Goal: Information Seeking & Learning: Learn about a topic

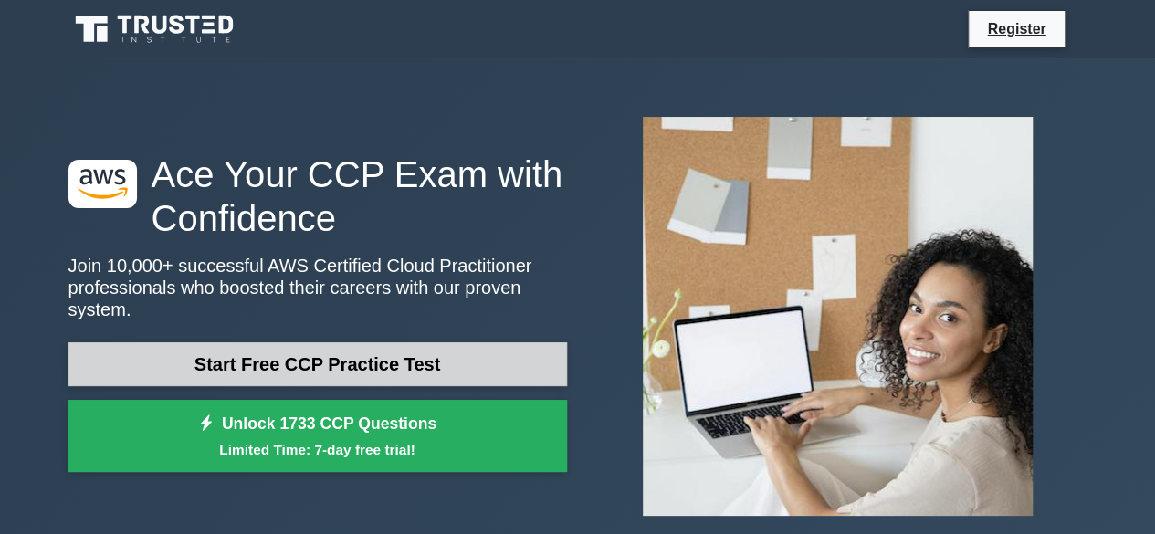
click at [465, 361] on link "Start Free CCP Practice Test" at bounding box center [318, 365] width 499 height 44
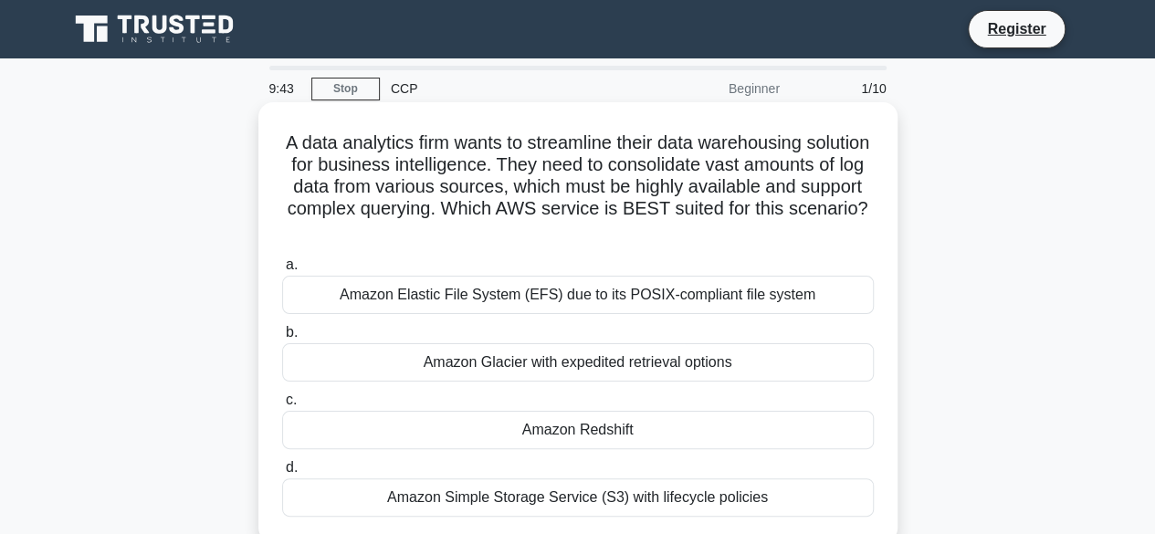
click at [566, 442] on div "Amazon Redshift" at bounding box center [578, 430] width 592 height 38
click at [282, 406] on input "c. Amazon Redshift" at bounding box center [282, 401] width 0 height 12
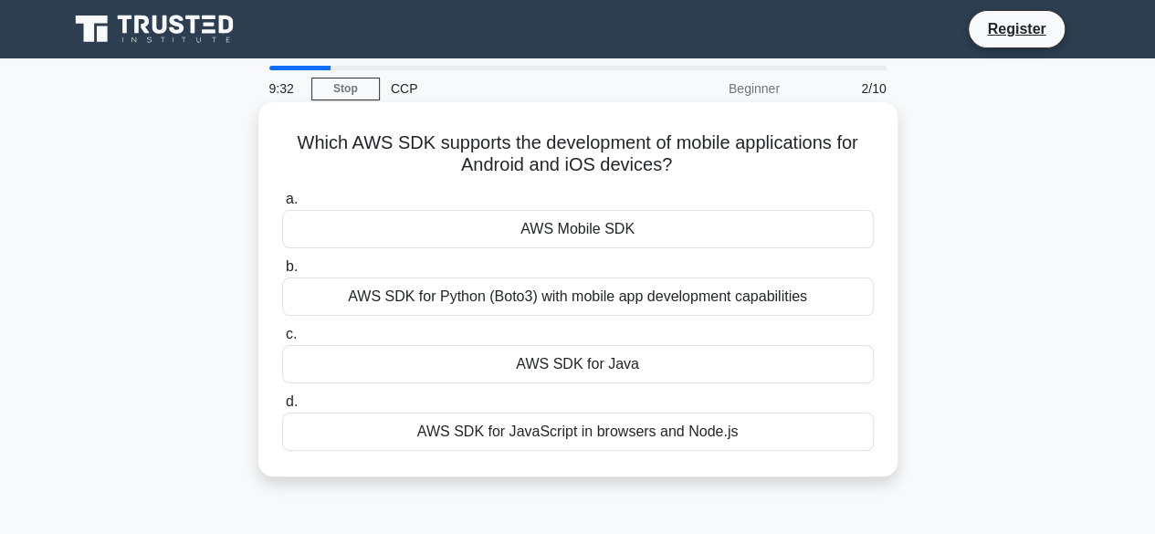
click at [618, 302] on div "AWS SDK for Python (Boto3) with mobile app development capabilities" at bounding box center [578, 297] width 592 height 38
click at [282, 273] on input "b. AWS SDK for Python (Boto3) with mobile app development capabilities" at bounding box center [282, 267] width 0 height 12
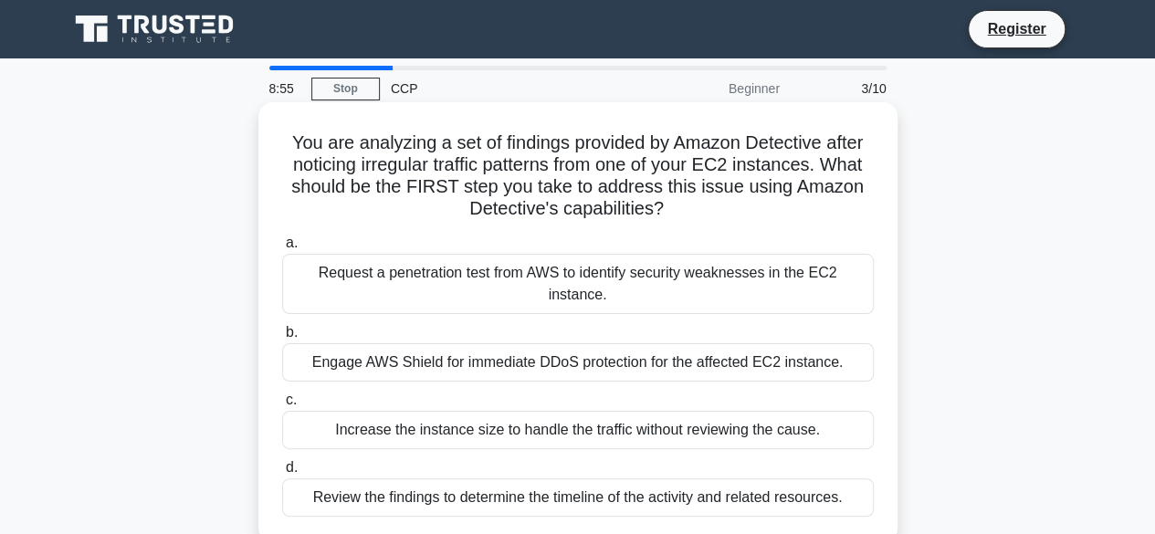
click at [614, 343] on div "Engage AWS Shield for immediate DDoS protection for the affected EC2 instance." at bounding box center [578, 362] width 592 height 38
click at [282, 339] on input "b. Engage AWS Shield for immediate DDoS protection for the affected EC2 instanc…" at bounding box center [282, 333] width 0 height 12
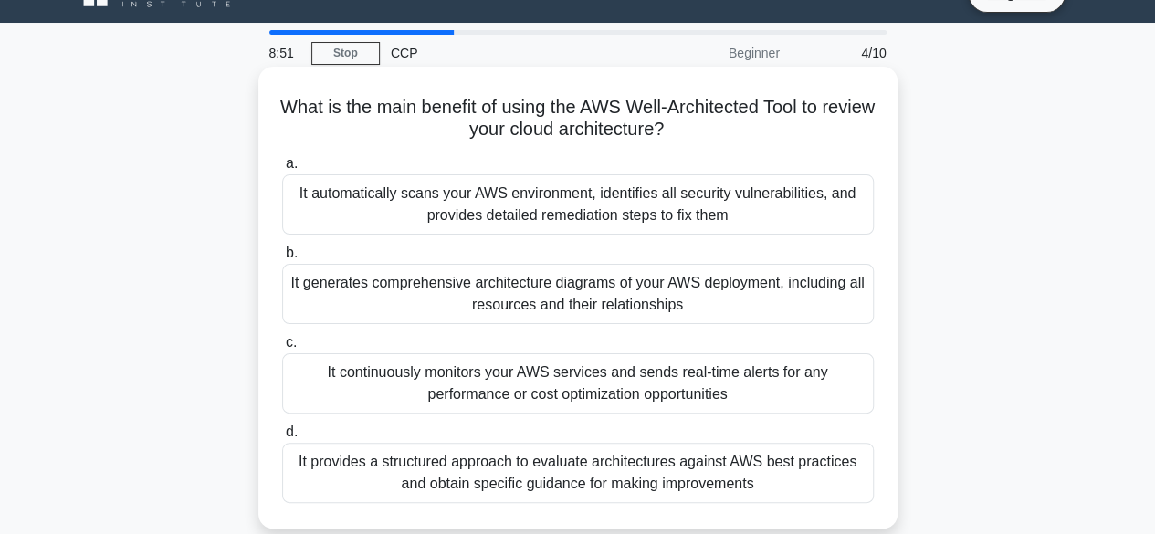
scroll to position [37, 0]
click at [463, 493] on div "It provides a structured approach to evaluate architectures against AWS best pr…" at bounding box center [578, 472] width 592 height 60
click at [282, 438] on input "d. It provides a structured approach to evaluate architectures against AWS best…" at bounding box center [282, 432] width 0 height 12
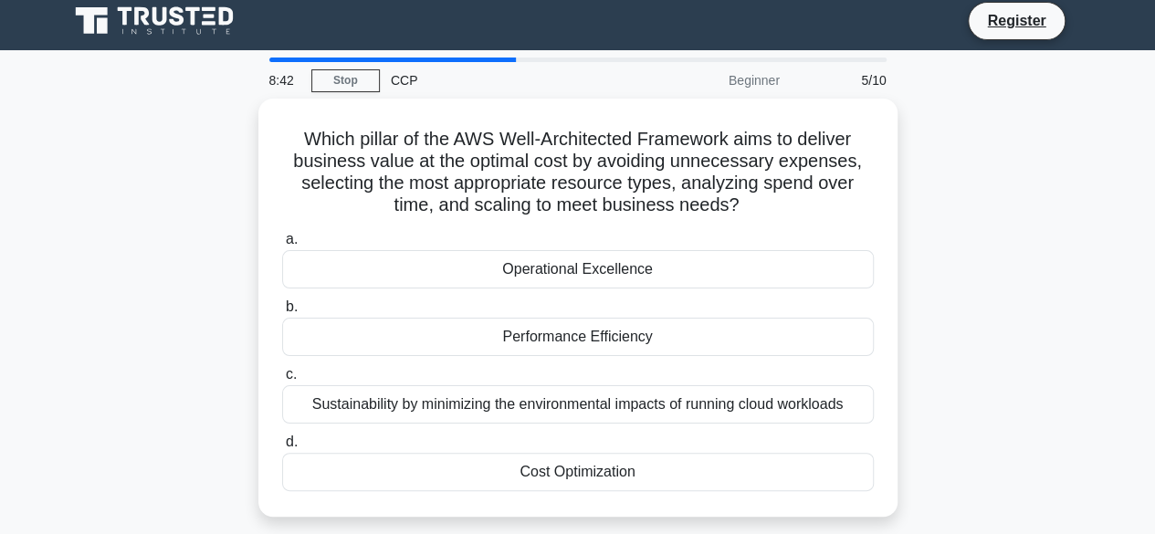
scroll to position [17, 0]
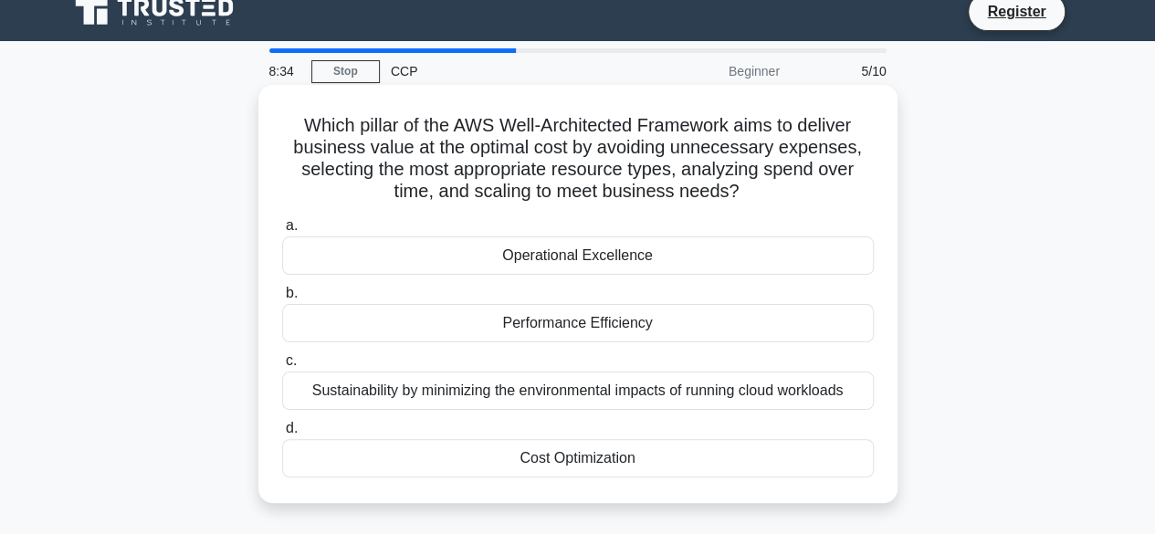
click at [487, 442] on div "Cost Optimization" at bounding box center [578, 458] width 592 height 38
click at [282, 435] on input "d. Cost Optimization" at bounding box center [282, 429] width 0 height 12
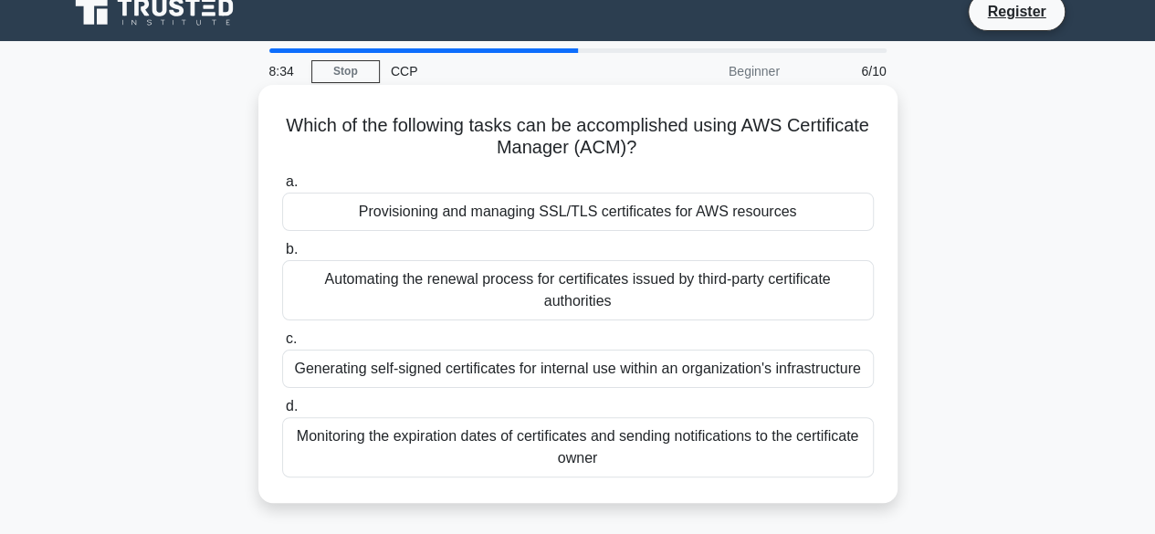
scroll to position [0, 0]
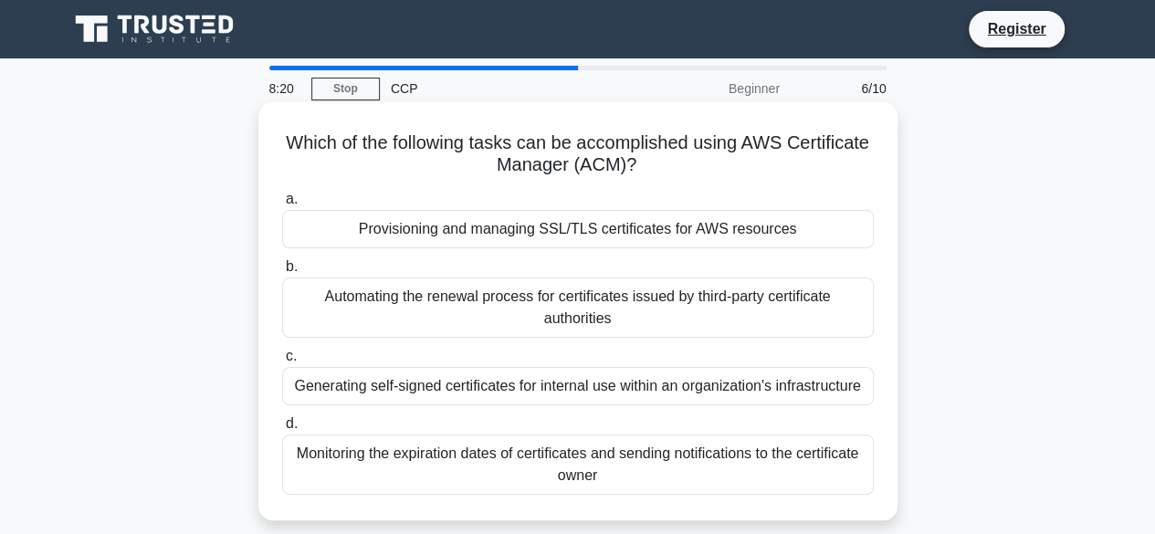
click at [512, 237] on div "Provisioning and managing SSL/TLS certificates for AWS resources" at bounding box center [578, 229] width 592 height 38
click at [282, 206] on input "a. Provisioning and managing SSL/TLS certificates for AWS resources" at bounding box center [282, 200] width 0 height 12
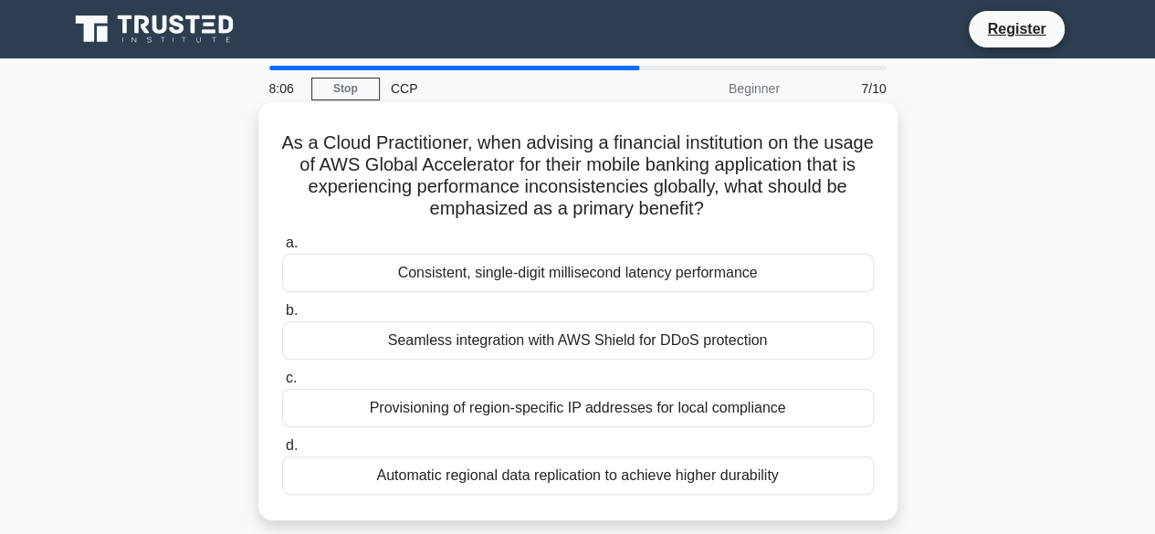
click at [461, 284] on div "Consistent, single-digit millisecond latency performance" at bounding box center [578, 273] width 592 height 38
click at [282, 249] on input "a. Consistent, single-digit millisecond latency performance" at bounding box center [282, 243] width 0 height 12
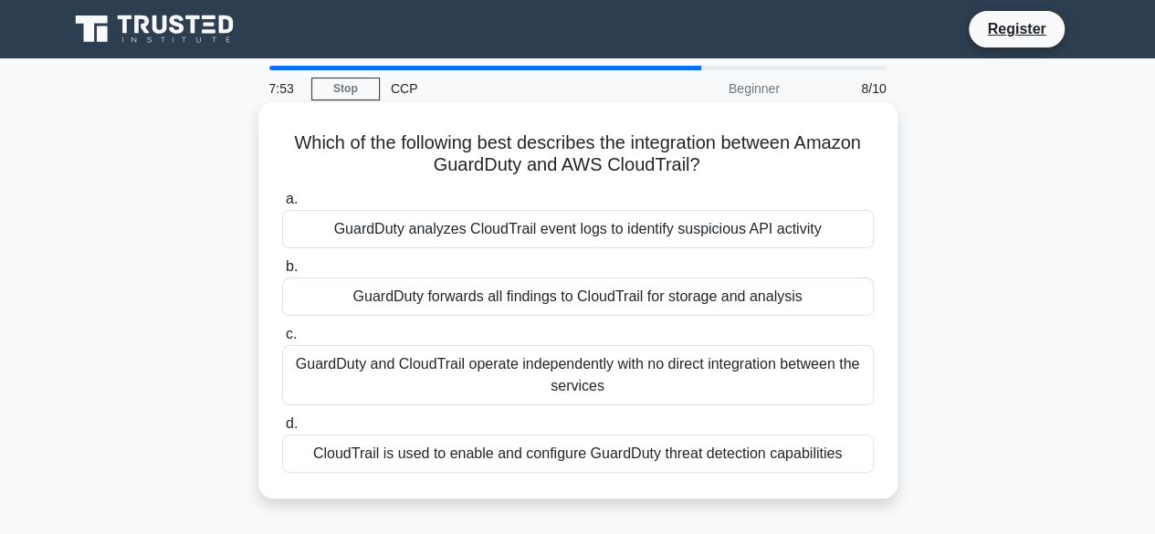
click at [459, 397] on div "GuardDuty and CloudTrail operate independently with no direct integration betwe…" at bounding box center [578, 375] width 592 height 60
click at [282, 341] on input "c. GuardDuty and CloudTrail operate independently with no direct integration be…" at bounding box center [282, 335] width 0 height 12
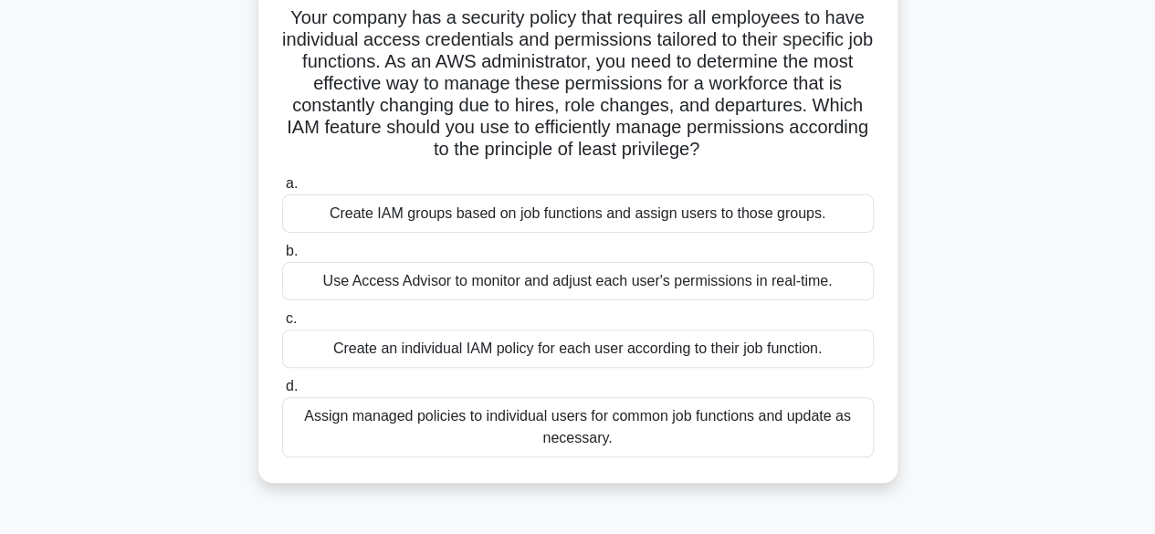
scroll to position [126, 0]
click at [442, 421] on div "Assign managed policies to individual users for common job functions and update…" at bounding box center [578, 426] width 592 height 60
click at [282, 392] on input "d. Assign managed policies to individual users for common job functions and upd…" at bounding box center [282, 386] width 0 height 12
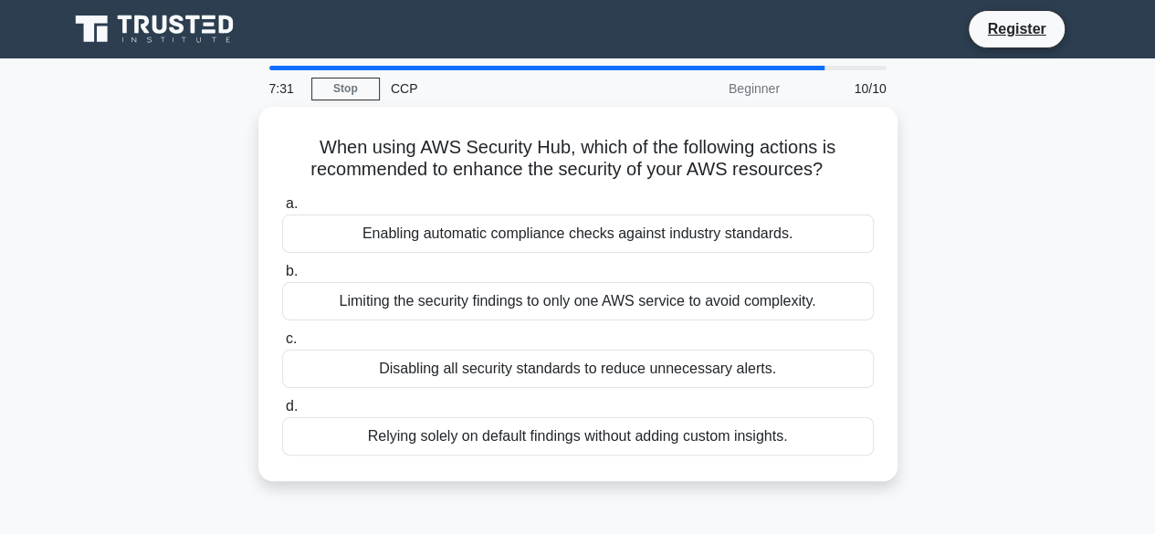
scroll to position [1, 0]
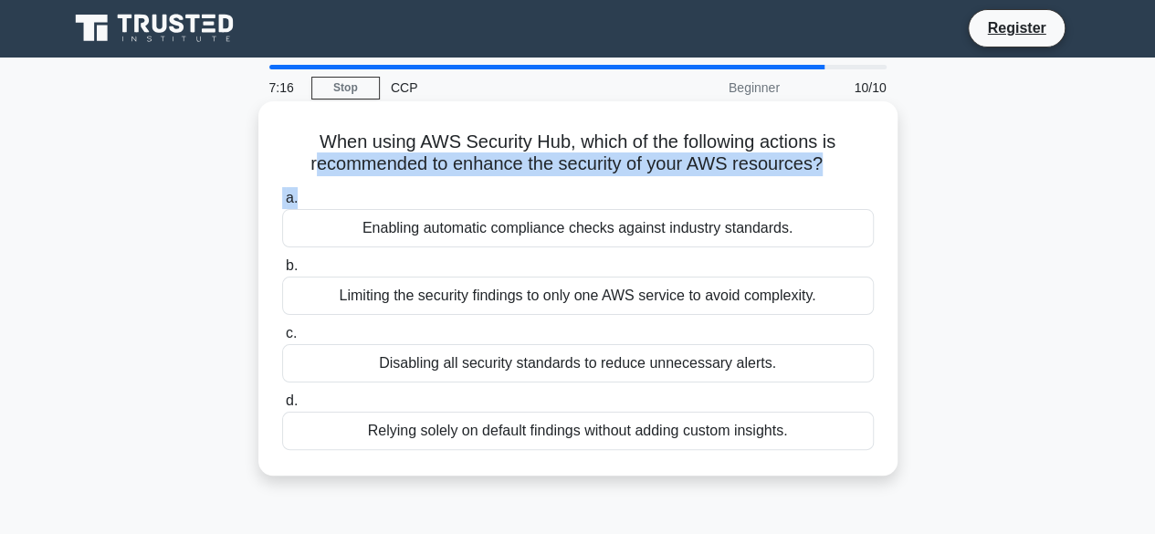
drag, startPoint x: 311, startPoint y: 154, endPoint x: 349, endPoint y: 206, distance: 64.7
click at [349, 206] on div "When using AWS Security Hub, which of the following actions is recommended to e…" at bounding box center [578, 289] width 625 height 360
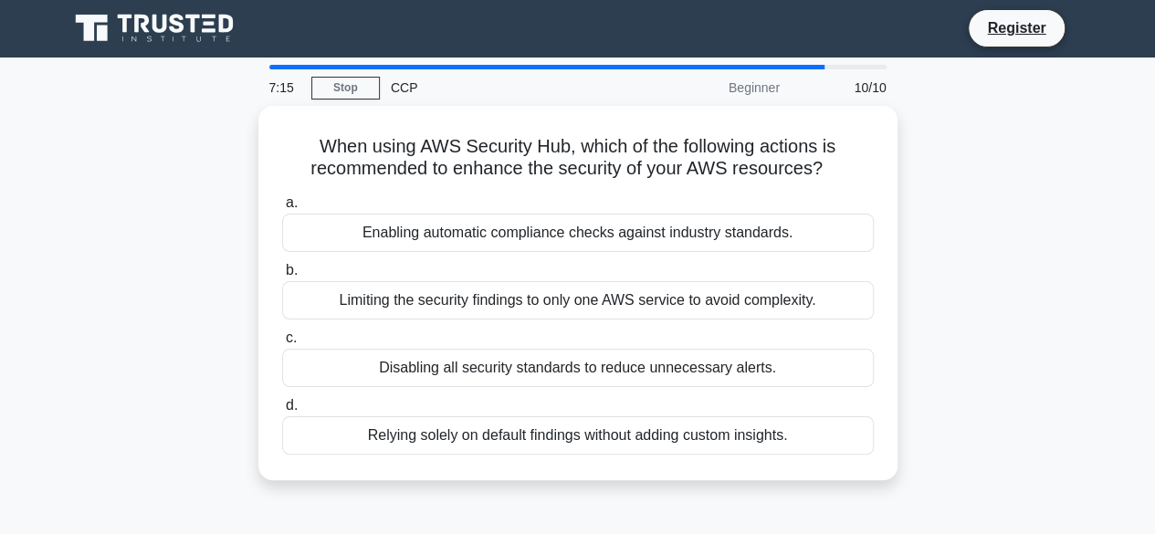
click at [144, 118] on div "When using AWS Security Hub, which of the following actions is recommended to e…" at bounding box center [578, 304] width 1041 height 396
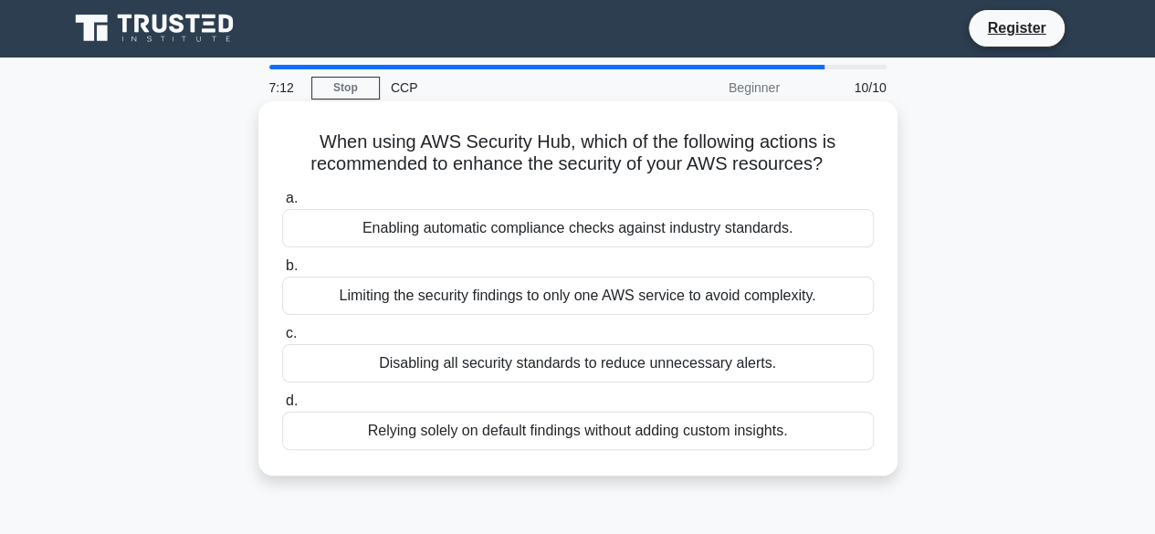
click at [352, 288] on div "Limiting the security findings to only one AWS service to avoid complexity." at bounding box center [578, 296] width 592 height 38
click at [282, 272] on input "b. Limiting the security findings to only one AWS service to avoid complexity." at bounding box center [282, 266] width 0 height 12
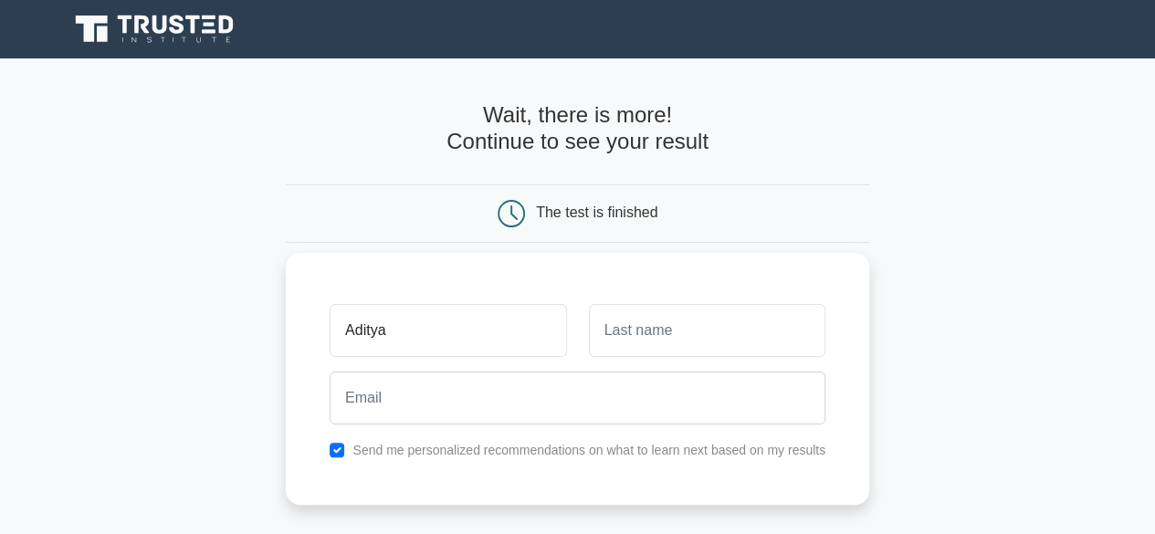
type input "Aditya"
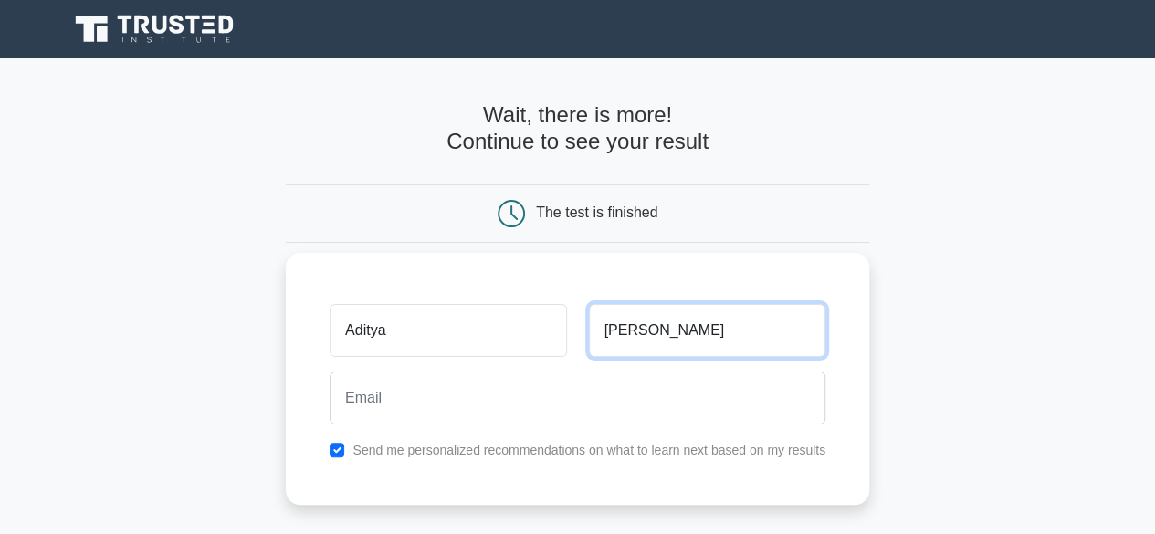
type input "Khachar"
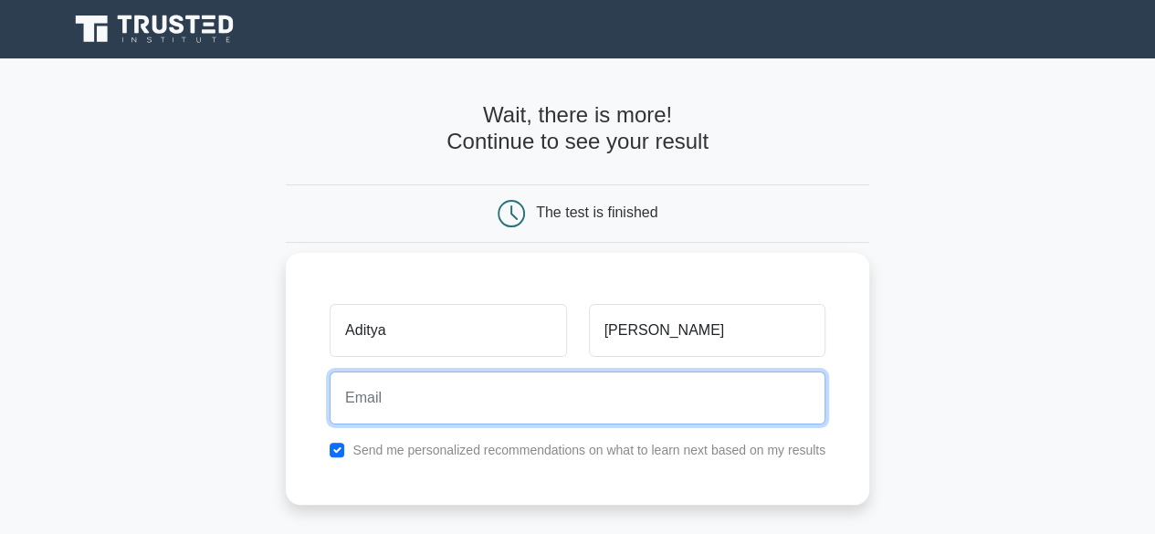
click at [375, 404] on input "email" at bounding box center [578, 398] width 496 height 53
type input "adityakhachar15@gmail.com"
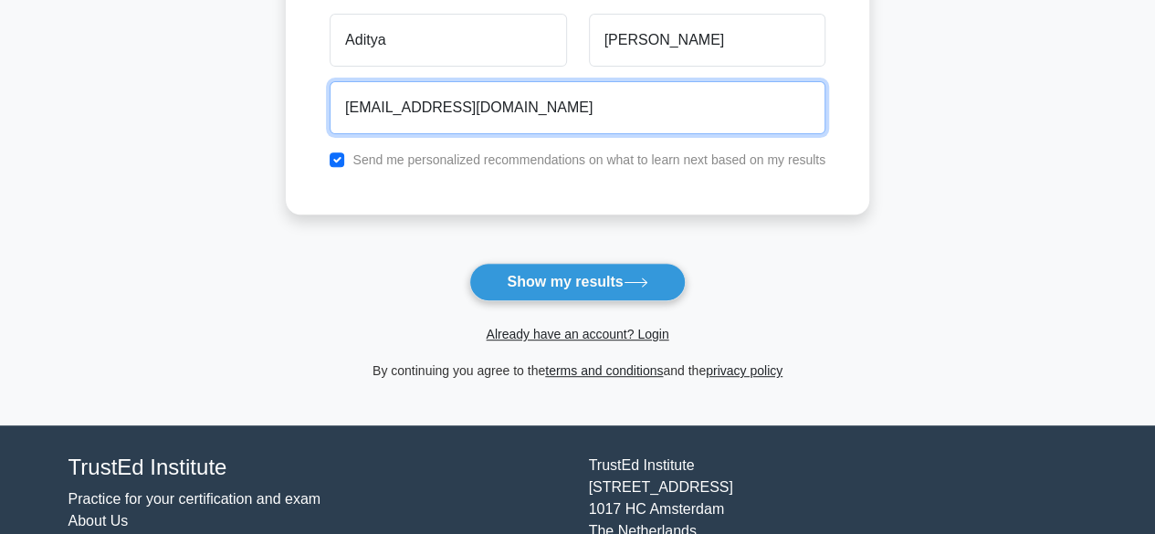
scroll to position [296, 0]
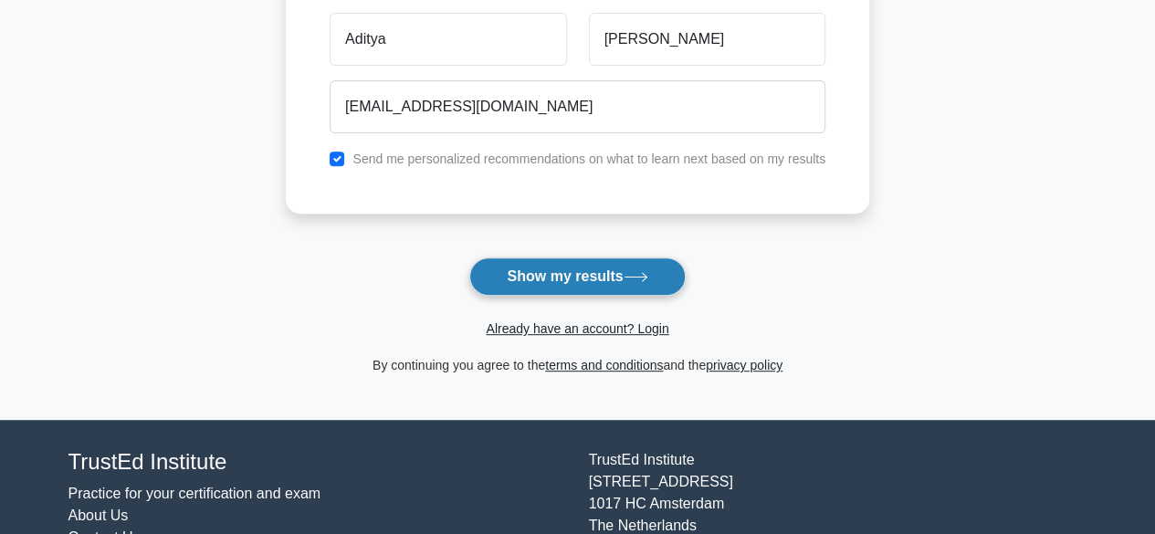
click at [575, 287] on button "Show my results" at bounding box center [578, 277] width 216 height 38
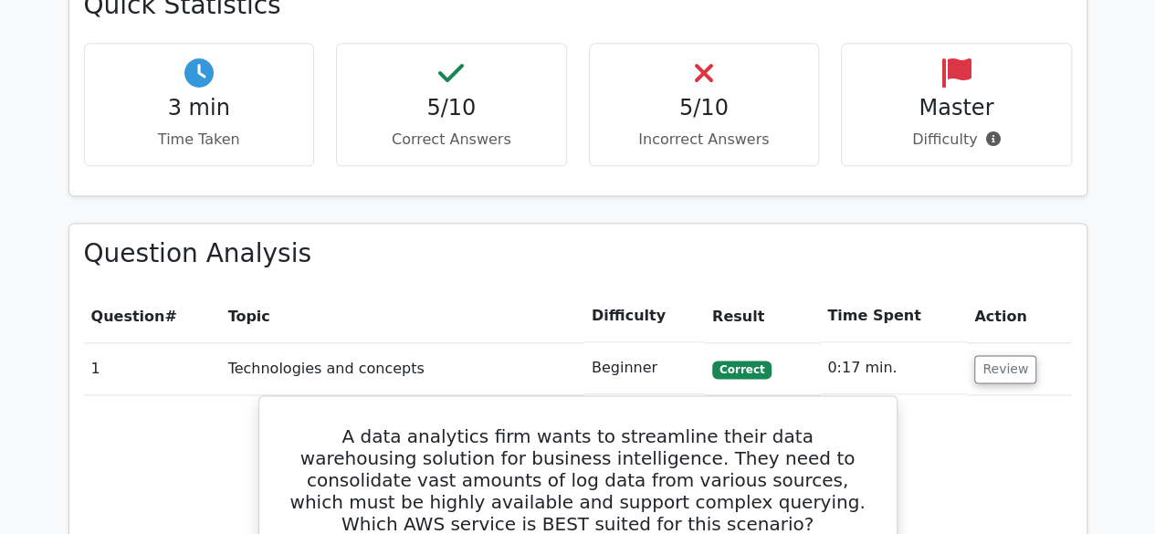
scroll to position [1093, 0]
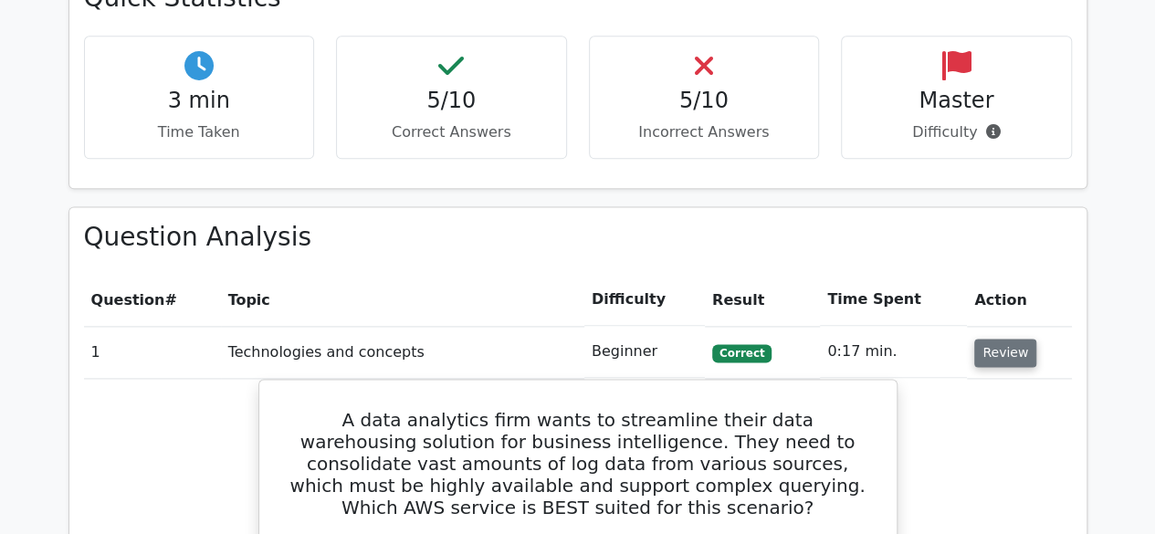
click at [1009, 339] on button "Review" at bounding box center [1006, 353] width 62 height 28
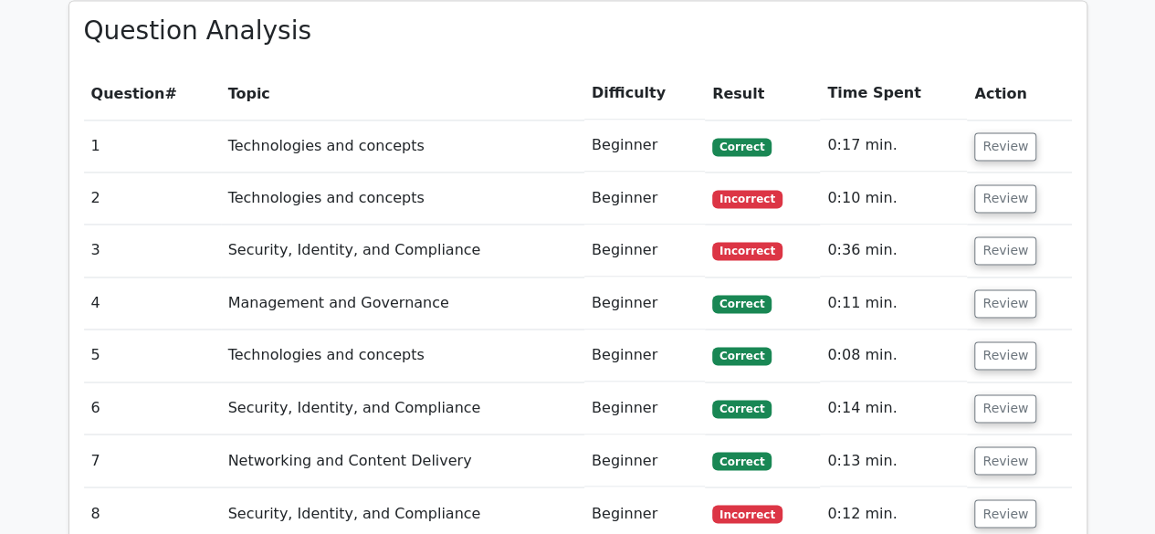
scroll to position [1299, 0]
click at [992, 185] on button "Review" at bounding box center [1006, 199] width 62 height 28
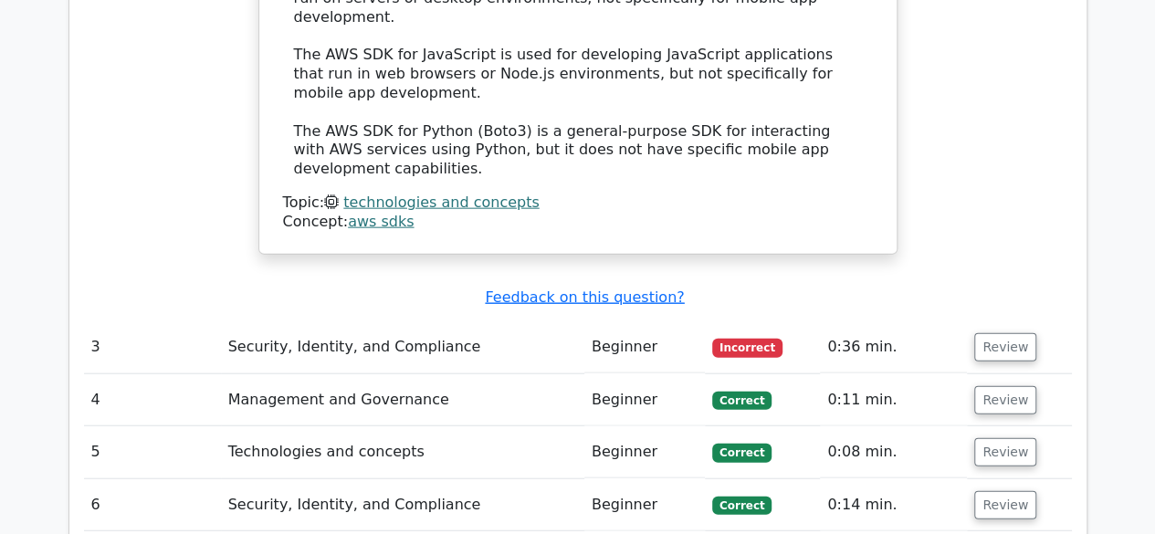
scroll to position [2039, 0]
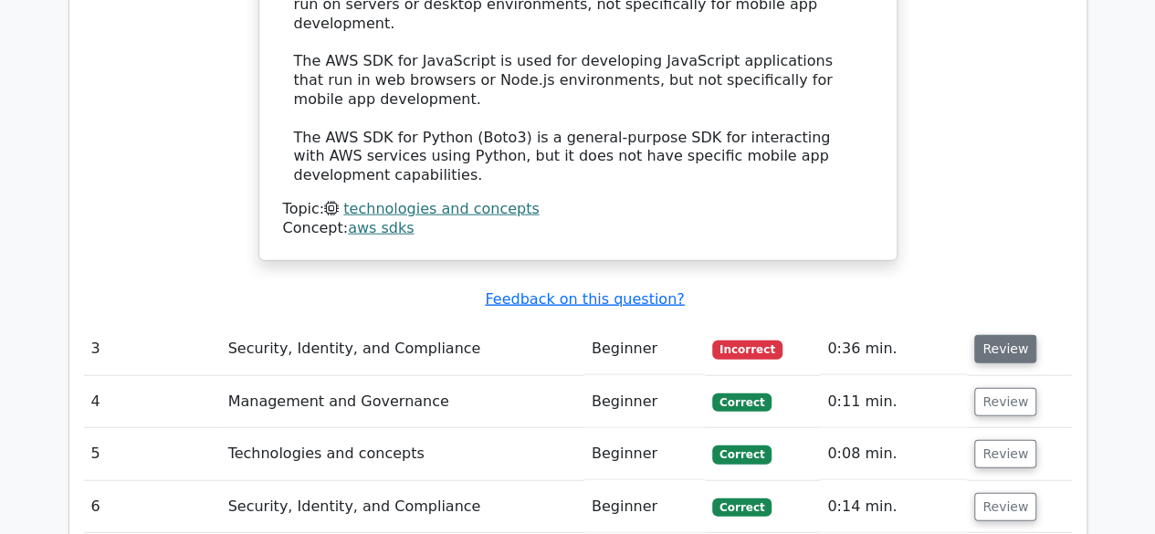
click at [1005, 335] on button "Review" at bounding box center [1006, 349] width 62 height 28
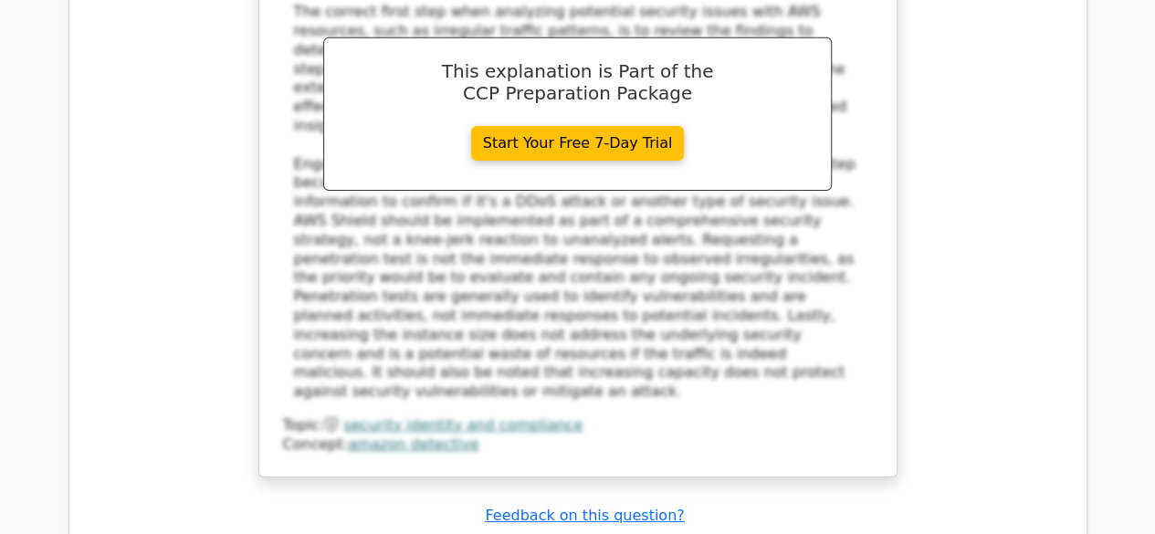
scroll to position [3018, 0]
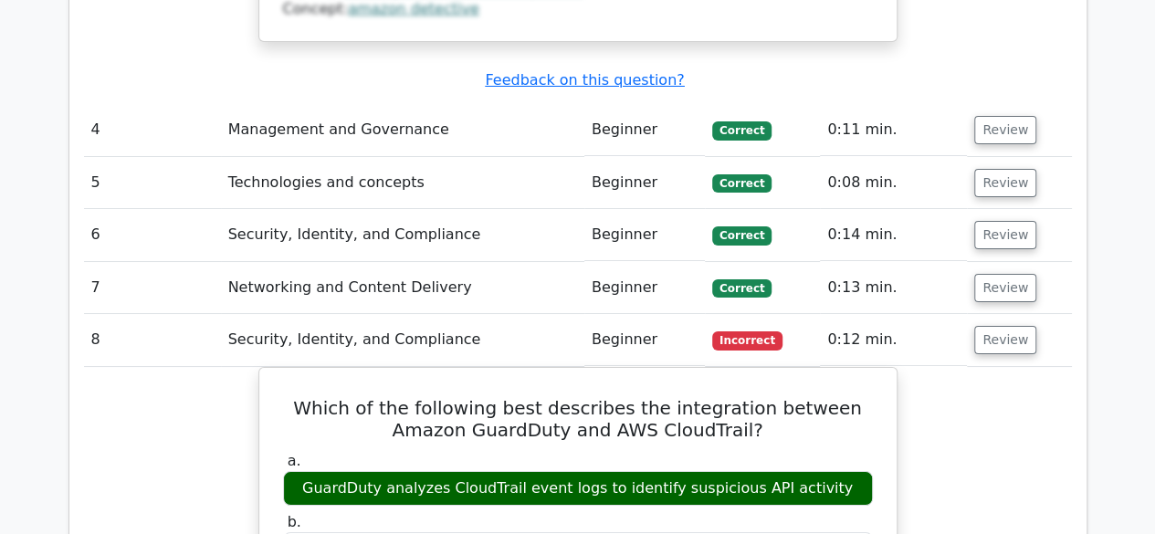
scroll to position [3345, 0]
